Goal: Find specific page/section: Find specific page/section

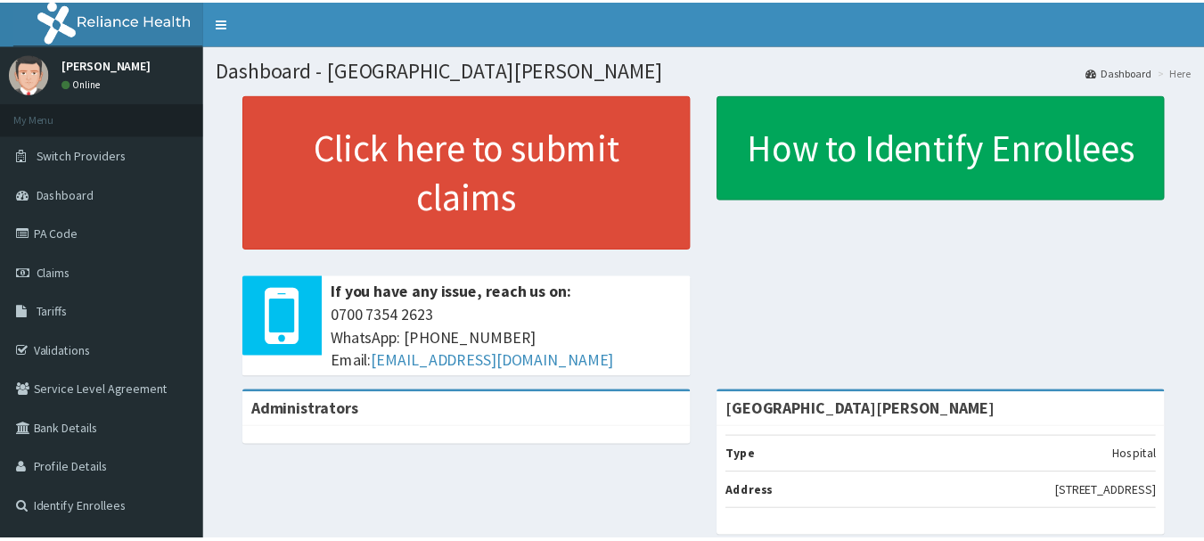
scroll to position [299, 0]
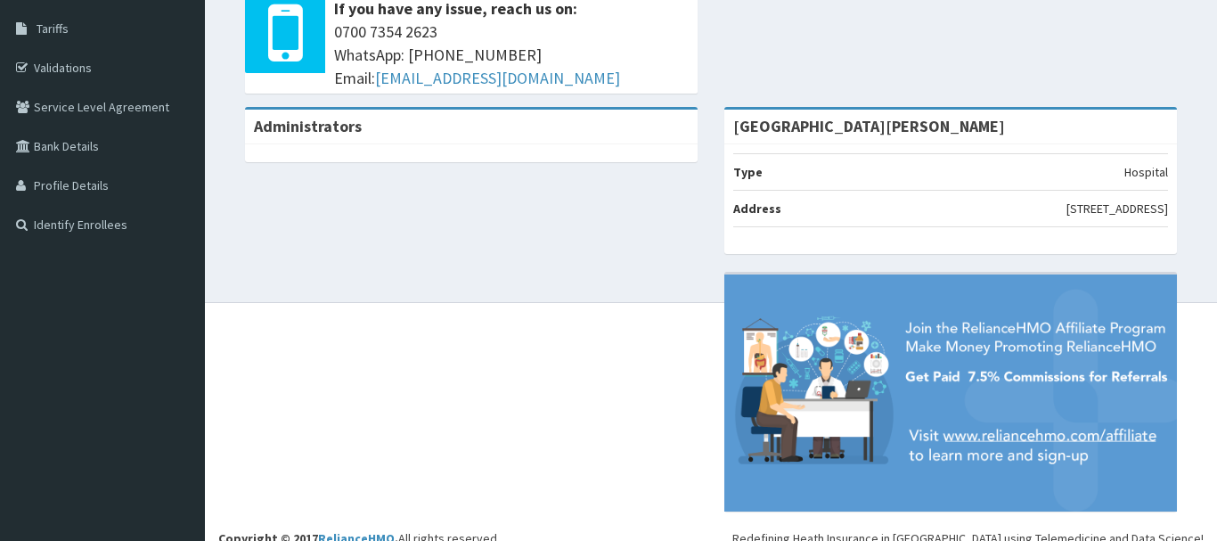
click at [66, 233] on section "[PERSON_NAME] Online My Menu Switch Providers Dashboard PA Code Claims Tariffs …" at bounding box center [102, 7] width 205 height 492
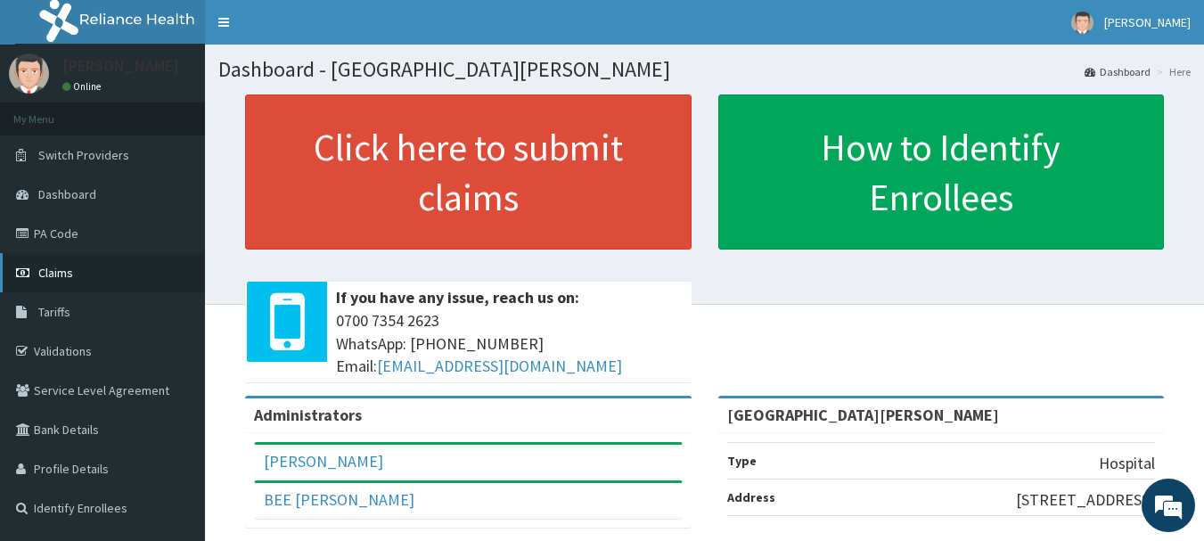
scroll to position [0, 0]
click at [64, 237] on link "PA Code" at bounding box center [102, 233] width 205 height 39
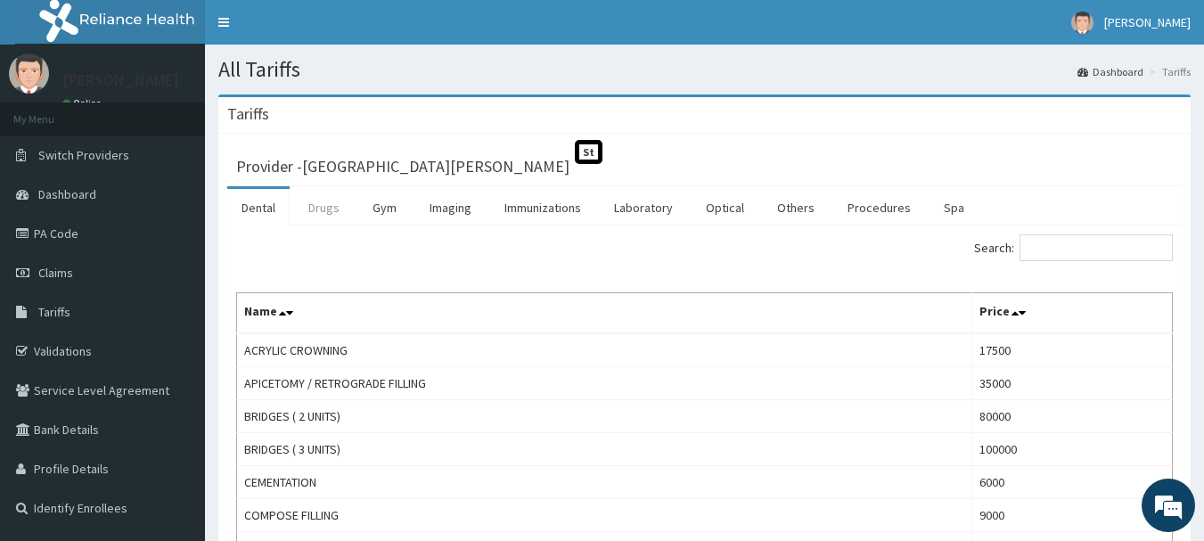
click at [330, 216] on link "Drugs" at bounding box center [324, 207] width 60 height 37
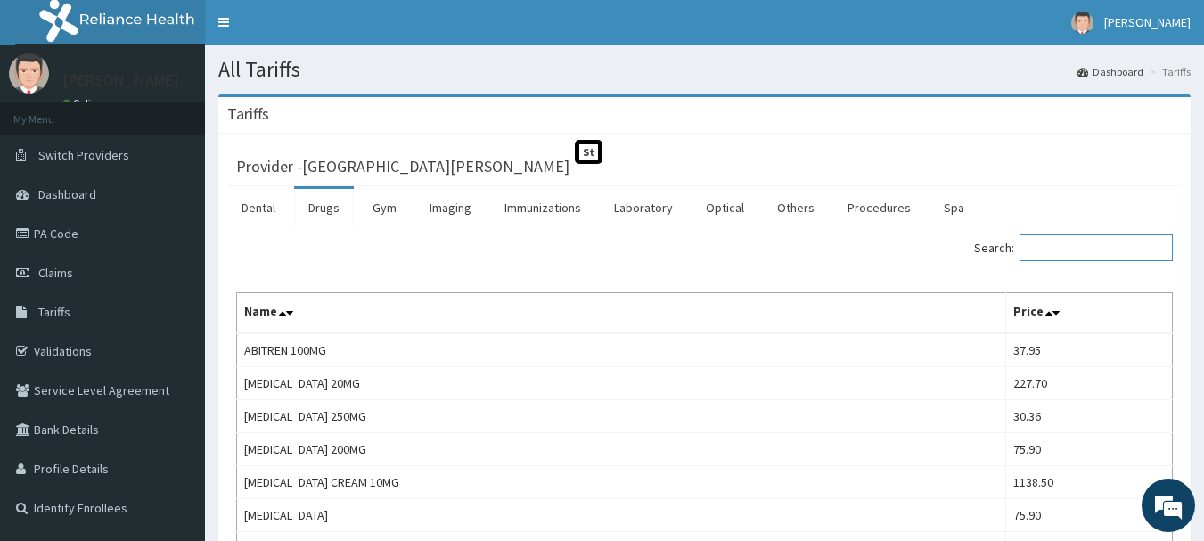
click at [1088, 253] on input "Search:" at bounding box center [1095, 247] width 153 height 27
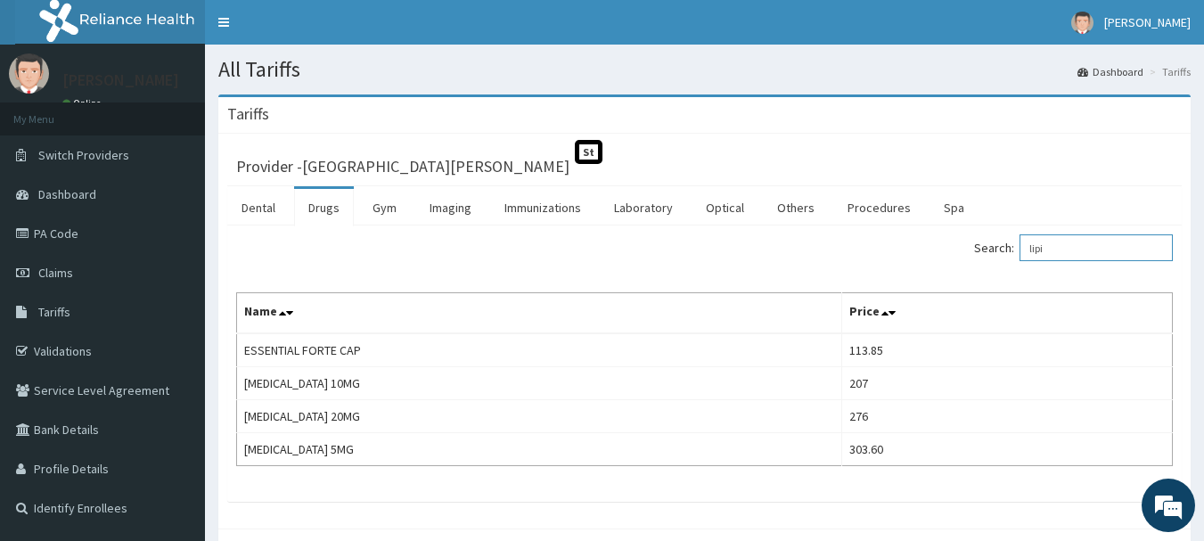
type input "lipi"
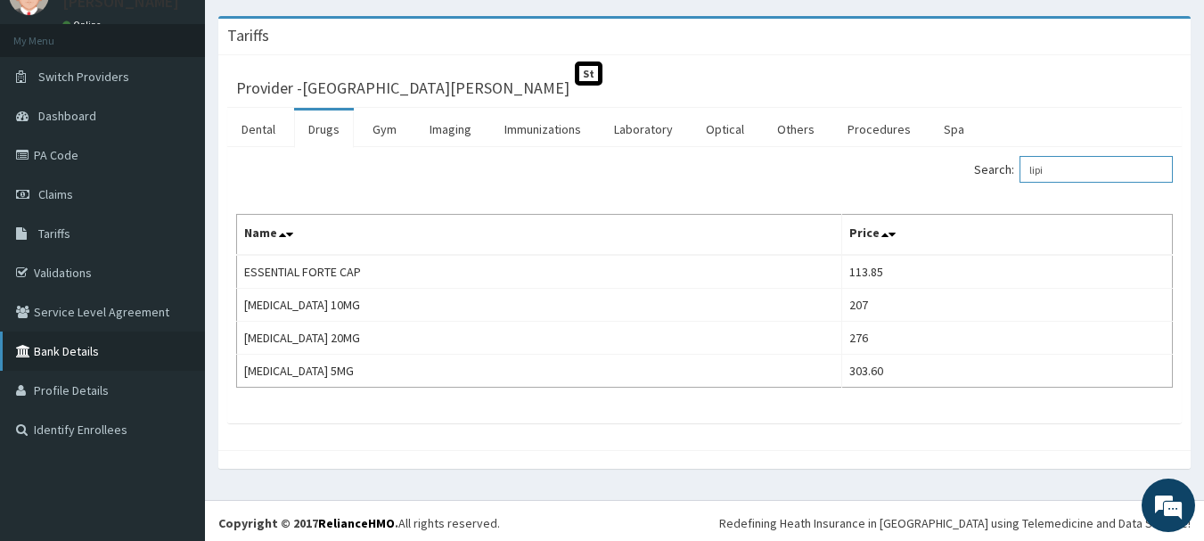
scroll to position [83, 0]
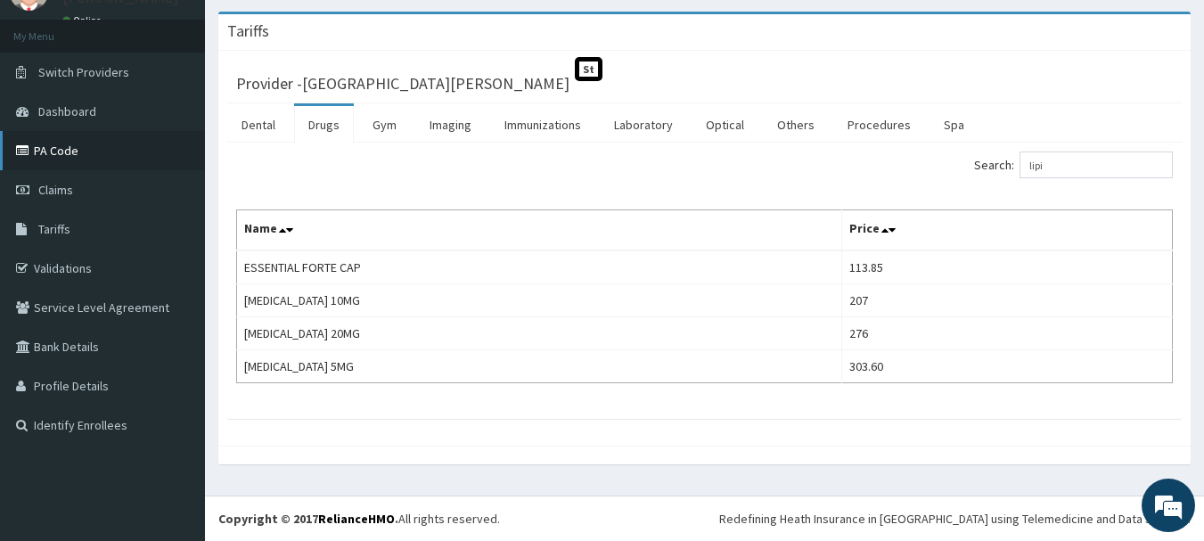
click at [67, 151] on link "PA Code" at bounding box center [102, 150] width 205 height 39
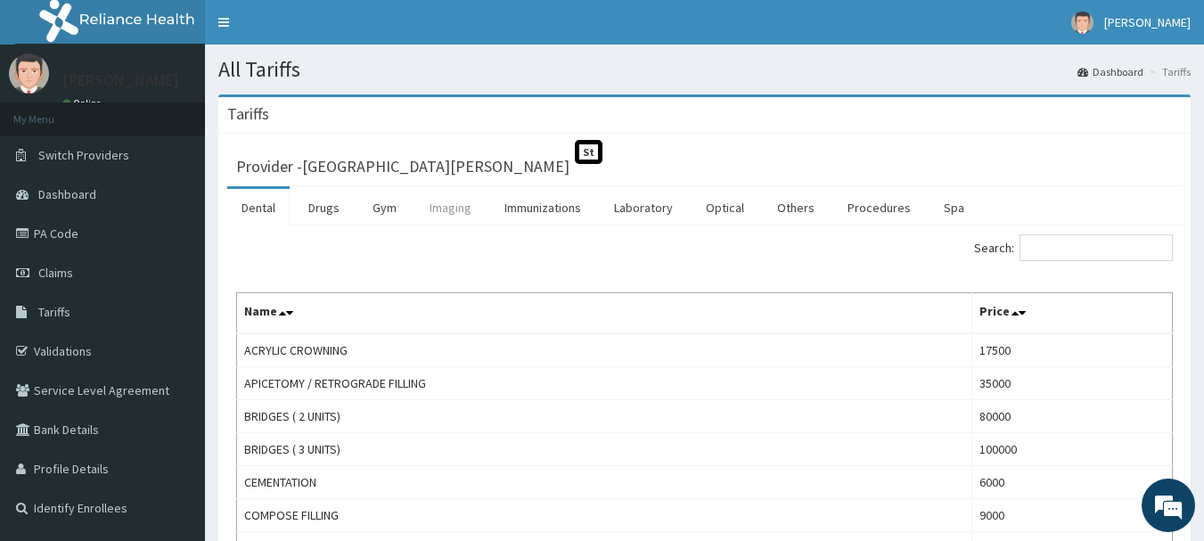
click at [456, 211] on link "Imaging" at bounding box center [450, 207] width 70 height 37
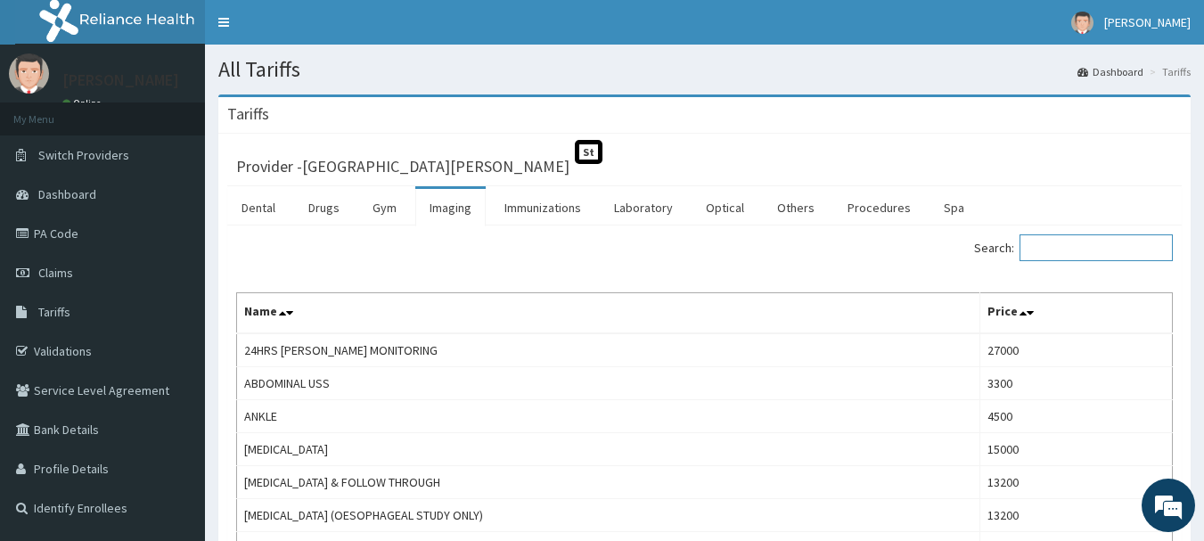
click at [1068, 250] on input "Search:" at bounding box center [1095, 247] width 153 height 27
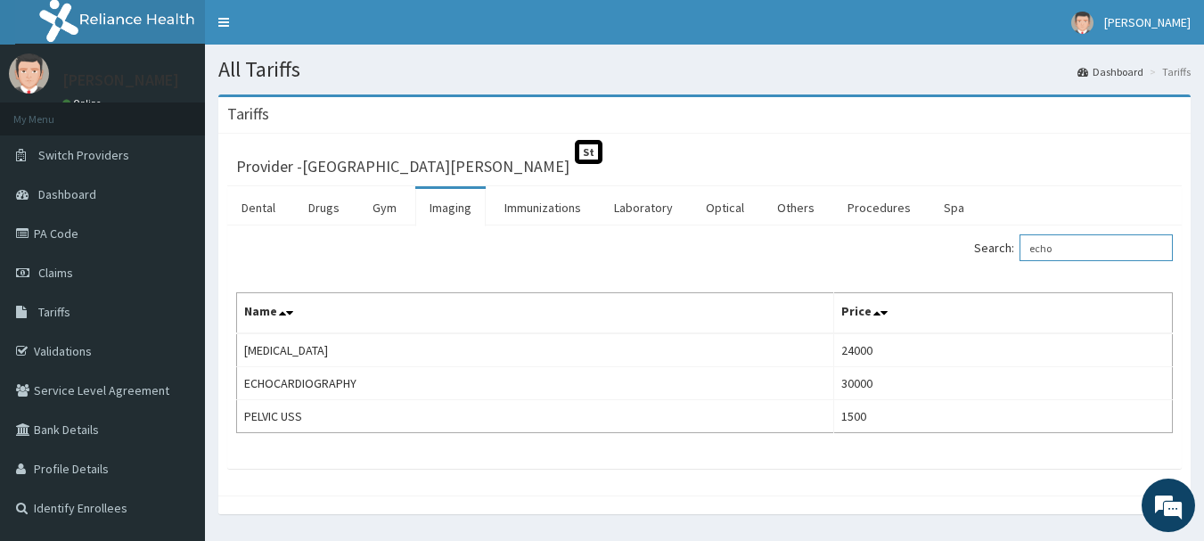
type input "echo"
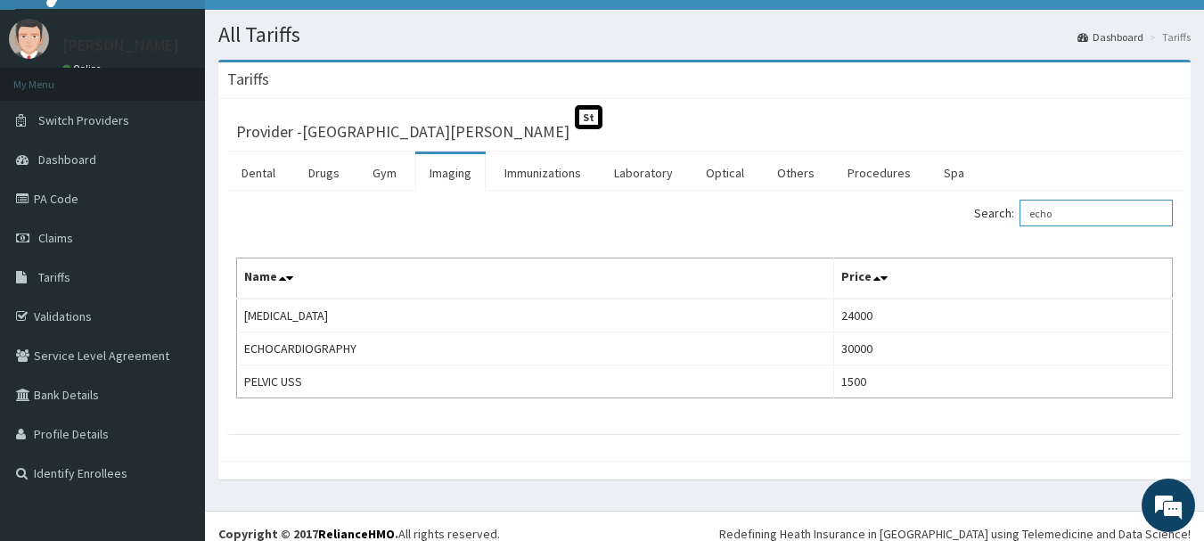
scroll to position [50, 0]
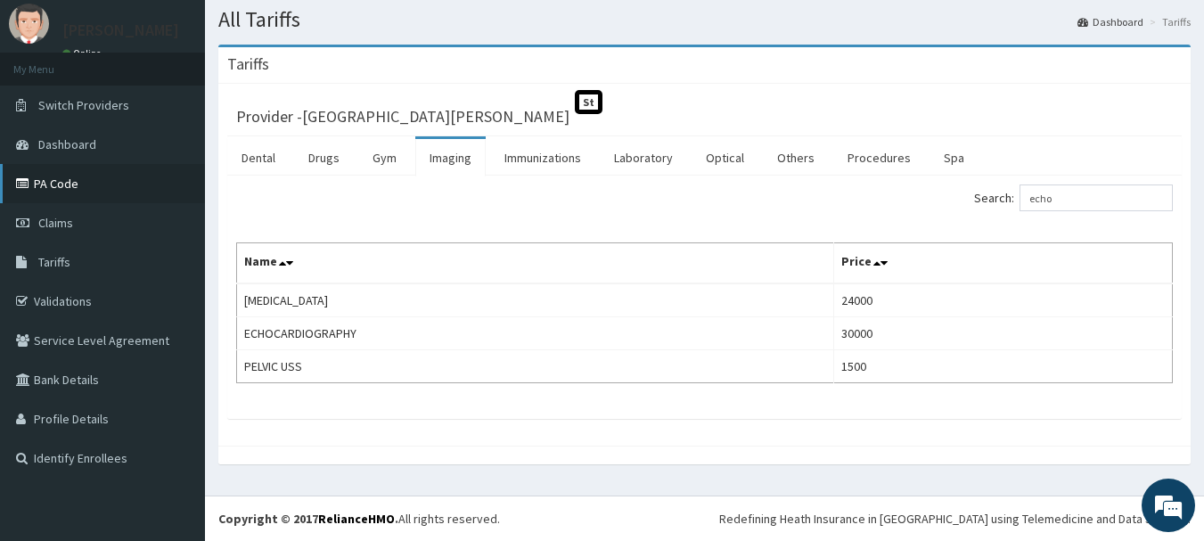
click at [66, 184] on link "PA Code" at bounding box center [102, 183] width 205 height 39
